Goal: Information Seeking & Learning: Understand process/instructions

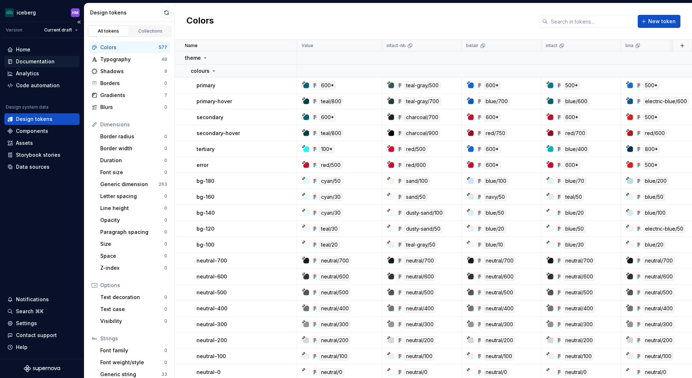
click at [40, 60] on div "Documentation" at bounding box center [35, 61] width 39 height 7
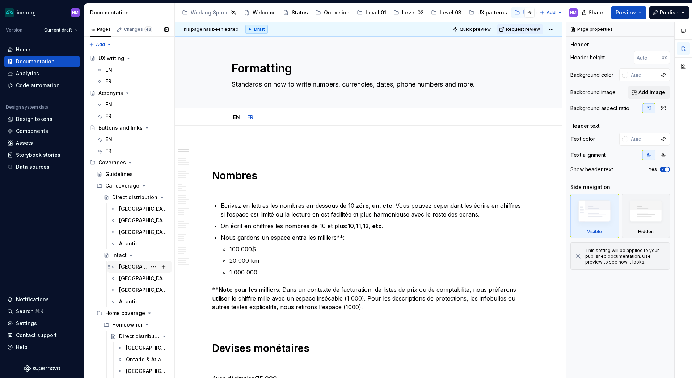
click at [127, 266] on div "[GEOGRAPHIC_DATA]" at bounding box center [133, 266] width 28 height 7
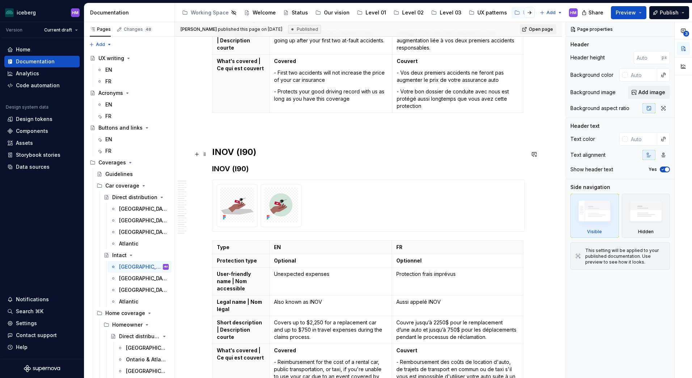
scroll to position [2861, 0]
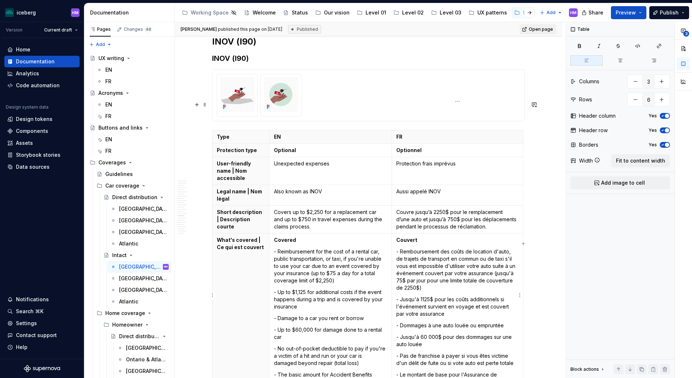
type textarea "*"
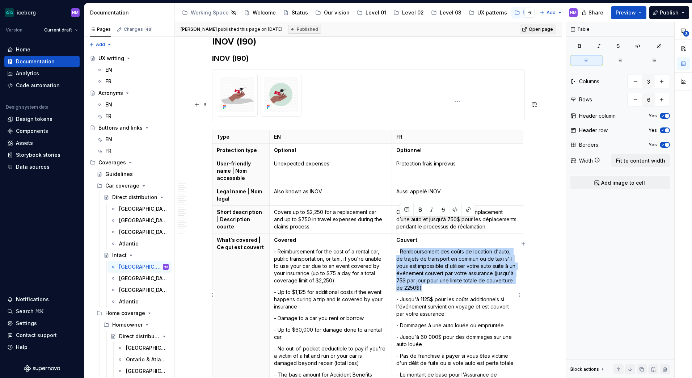
drag, startPoint x: 431, startPoint y: 259, endPoint x: 401, endPoint y: 223, distance: 47.3
click at [401, 248] on p "- Remboursement des coûts de location d'auto, de trajets de transport en commun…" at bounding box center [458, 269] width 122 height 43
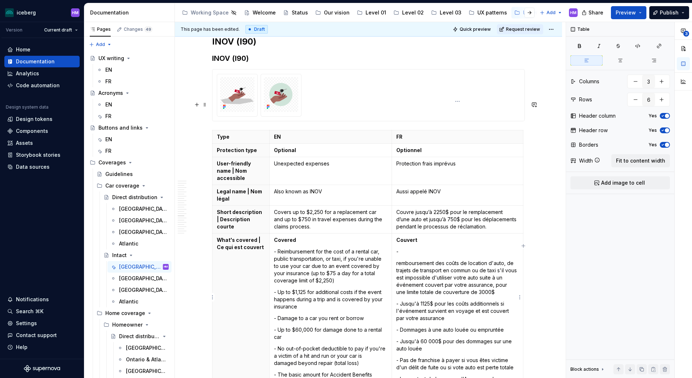
click at [401, 260] on p "remboursement des coûts de location d'auto, de trajets de transport en commun o…" at bounding box center [458, 278] width 122 height 36
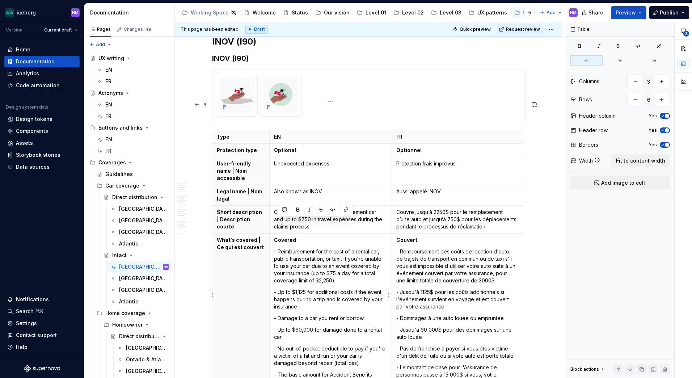
drag, startPoint x: 277, startPoint y: 224, endPoint x: 340, endPoint y: 251, distance: 68.3
click at [340, 251] on p "- Reimbursement for the cost of a rental car, public transportation, or taxi, i…" at bounding box center [330, 266] width 113 height 36
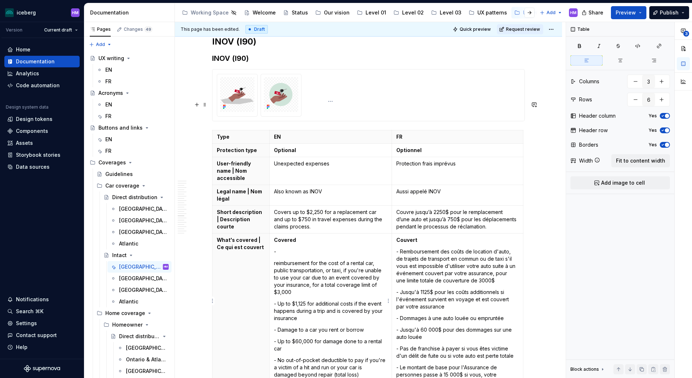
click at [288, 248] on p "-" at bounding box center [330, 251] width 113 height 7
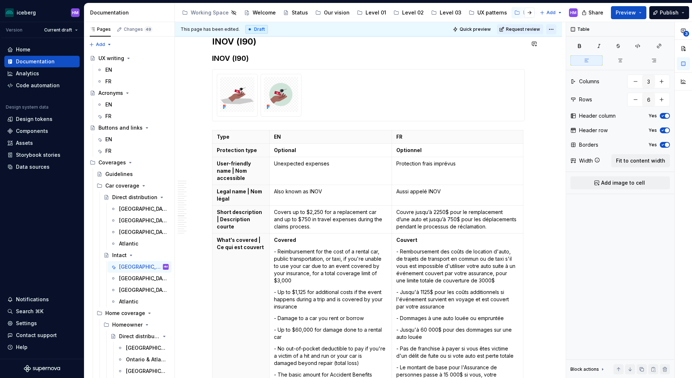
click at [551, 28] on html "iceberg HM Version Current draft Home Documentation Analytics Code automation D…" at bounding box center [346, 189] width 692 height 378
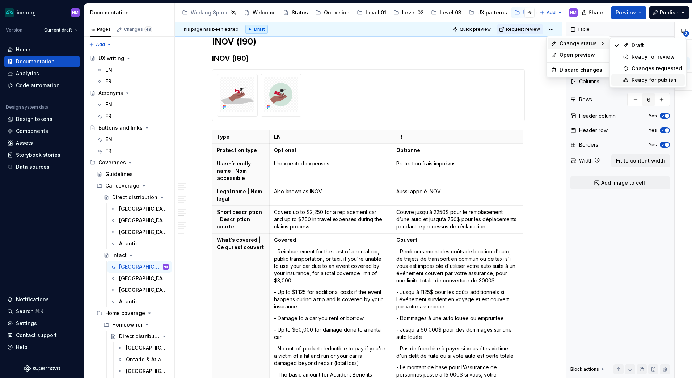
click at [658, 79] on div "Ready for publish" at bounding box center [657, 79] width 50 height 7
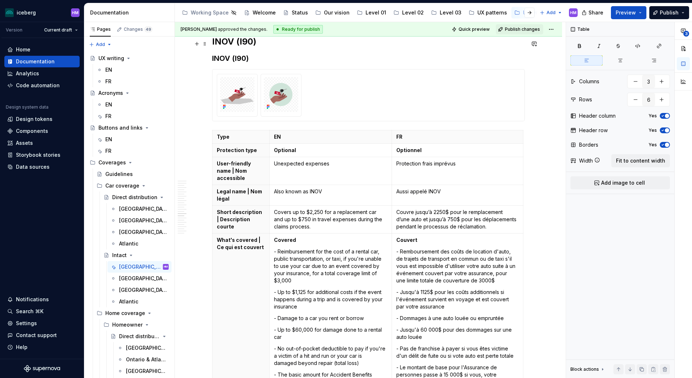
scroll to position [2690, 0]
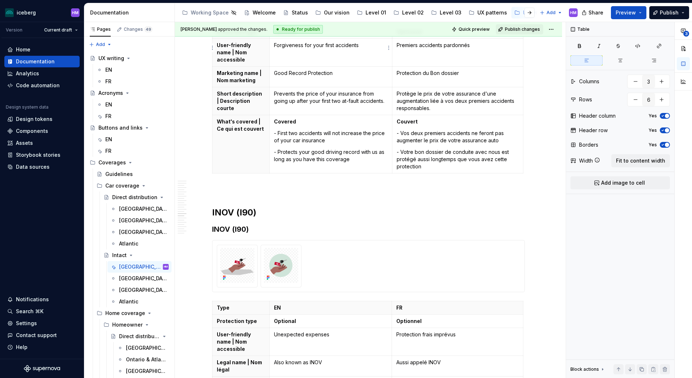
type textarea "*"
